Goal: Use online tool/utility: Utilize a website feature to perform a specific function

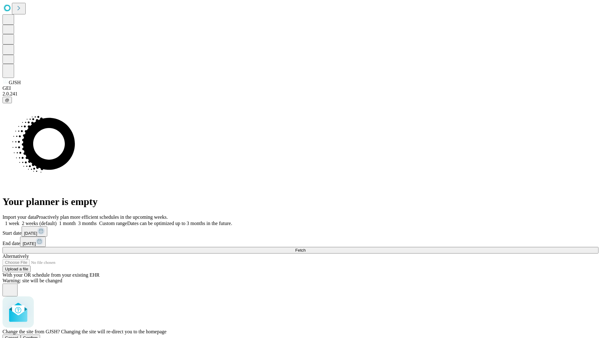
click at [38, 335] on span "Confirm" at bounding box center [30, 337] width 15 height 5
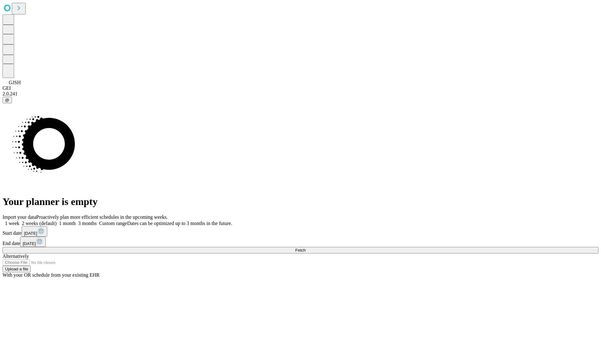
click at [76, 221] on label "1 month" at bounding box center [66, 223] width 19 height 5
click at [305, 248] on span "Fetch" at bounding box center [300, 250] width 10 height 5
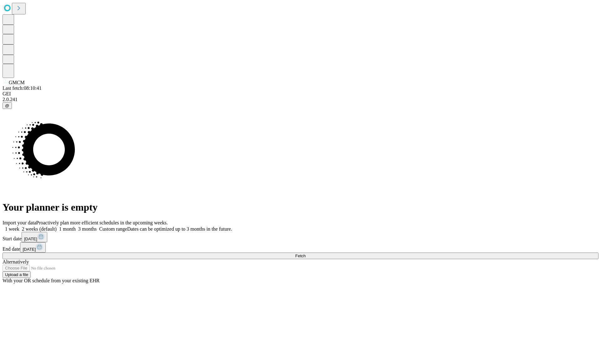
click at [76, 226] on label "1 month" at bounding box center [66, 228] width 19 height 5
click at [305, 253] on span "Fetch" at bounding box center [300, 255] width 10 height 5
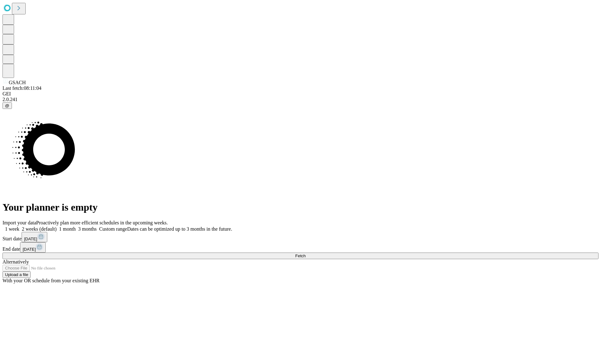
click at [305, 253] on span "Fetch" at bounding box center [300, 255] width 10 height 5
click at [76, 226] on label "1 month" at bounding box center [66, 228] width 19 height 5
click at [305, 253] on span "Fetch" at bounding box center [300, 255] width 10 height 5
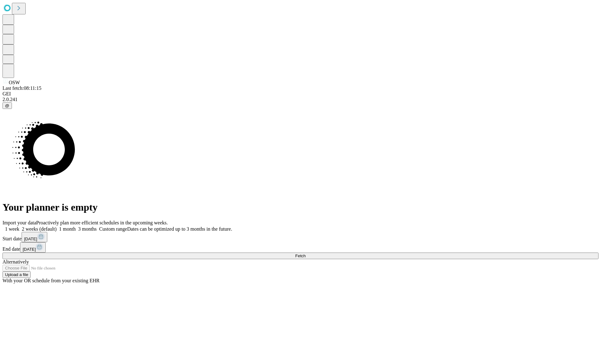
click at [76, 226] on label "1 month" at bounding box center [66, 228] width 19 height 5
click at [305, 253] on span "Fetch" at bounding box center [300, 255] width 10 height 5
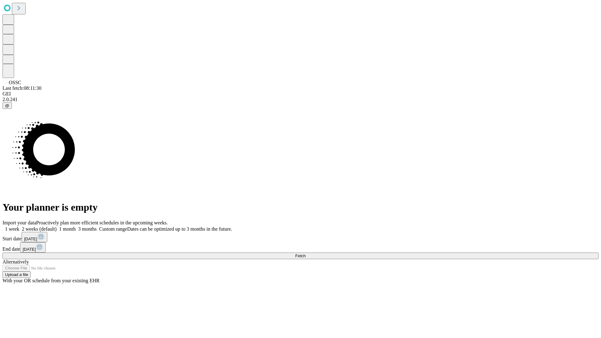
click at [305, 253] on span "Fetch" at bounding box center [300, 255] width 10 height 5
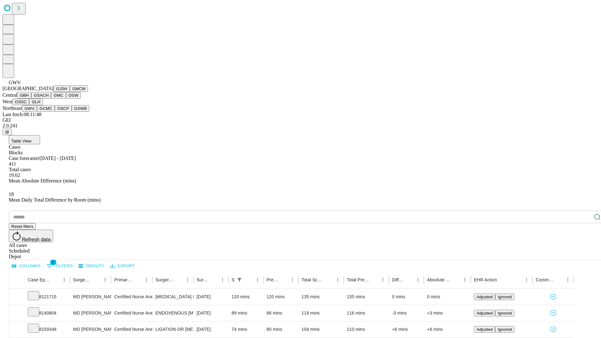
click at [48, 112] on button "GCMC" at bounding box center [46, 108] width 18 height 7
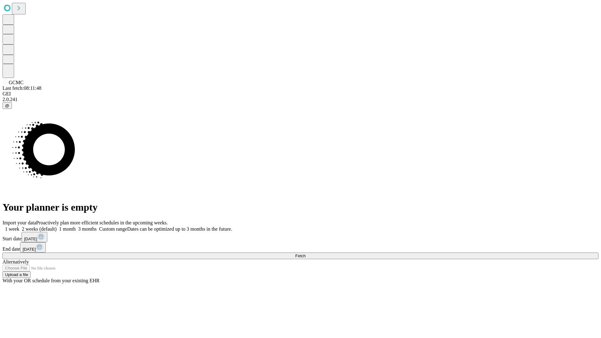
click at [76, 226] on label "1 month" at bounding box center [66, 228] width 19 height 5
click at [305, 253] on span "Fetch" at bounding box center [300, 255] width 10 height 5
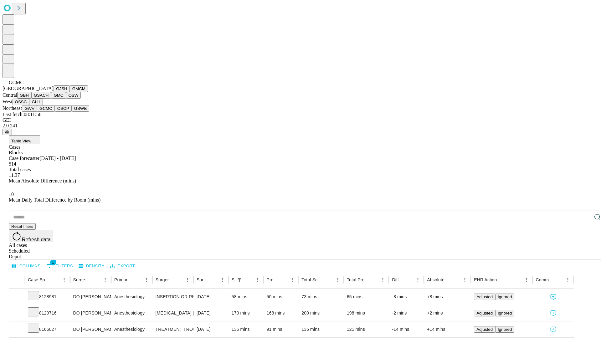
click at [55, 112] on button "OSCP" at bounding box center [63, 108] width 17 height 7
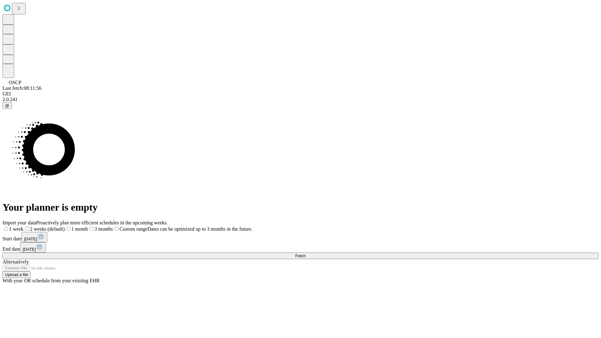
click at [88, 226] on label "1 month" at bounding box center [76, 228] width 23 height 5
click at [305, 253] on span "Fetch" at bounding box center [300, 255] width 10 height 5
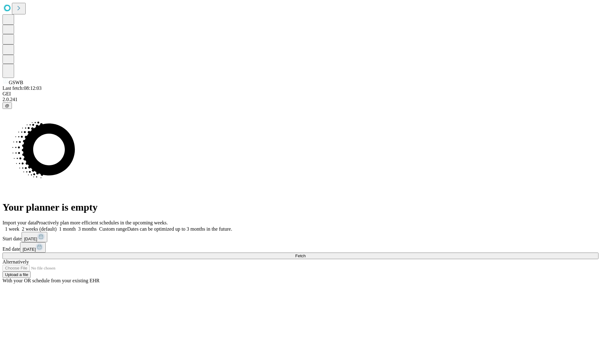
click at [76, 226] on label "1 month" at bounding box center [66, 228] width 19 height 5
click at [305, 253] on span "Fetch" at bounding box center [300, 255] width 10 height 5
